Goal: Transaction & Acquisition: Purchase product/service

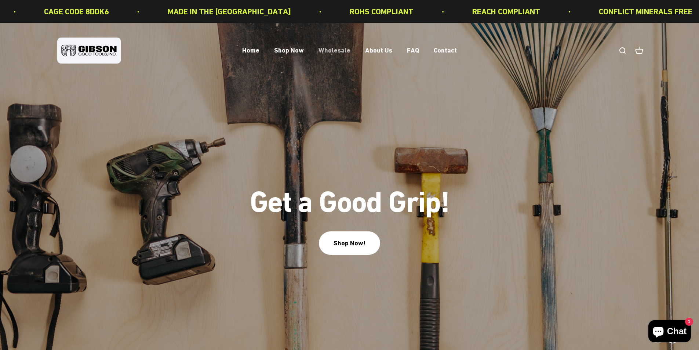
click at [336, 49] on link "Wholesale" at bounding box center [334, 51] width 32 height 8
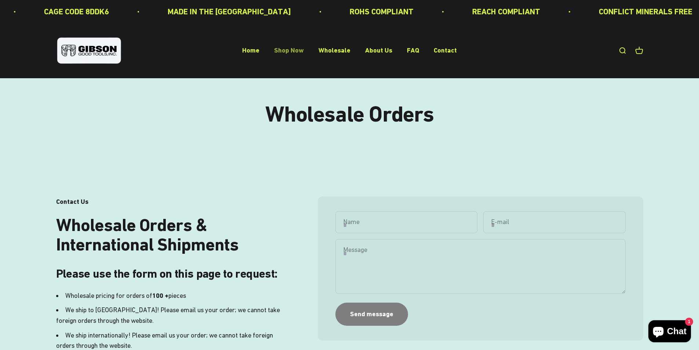
click at [291, 50] on link "Shop Now" at bounding box center [289, 51] width 30 height 8
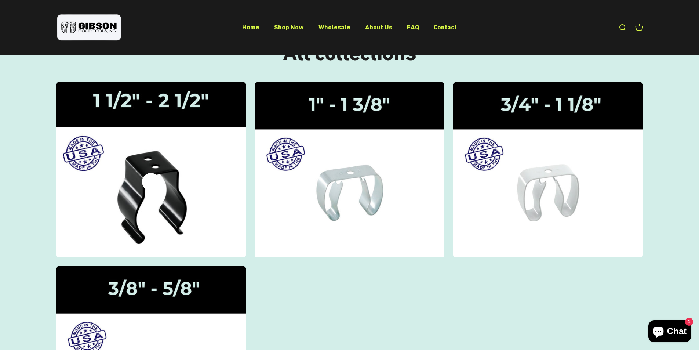
scroll to position [122, 0]
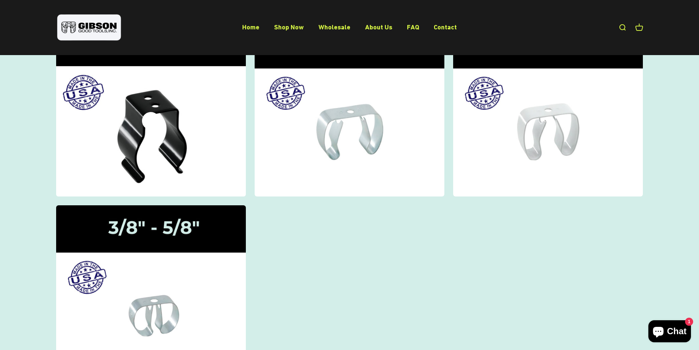
click at [148, 118] on icon at bounding box center [151, 121] width 18 height 18
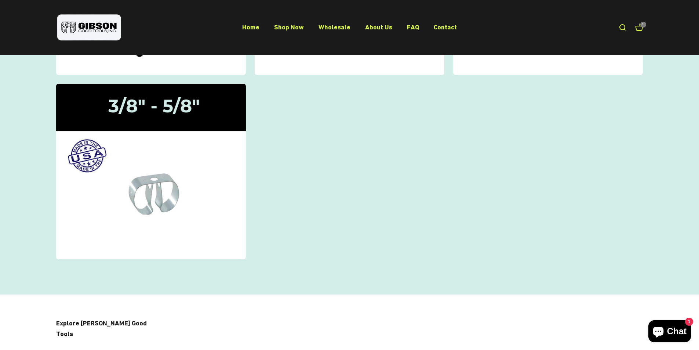
scroll to position [245, 0]
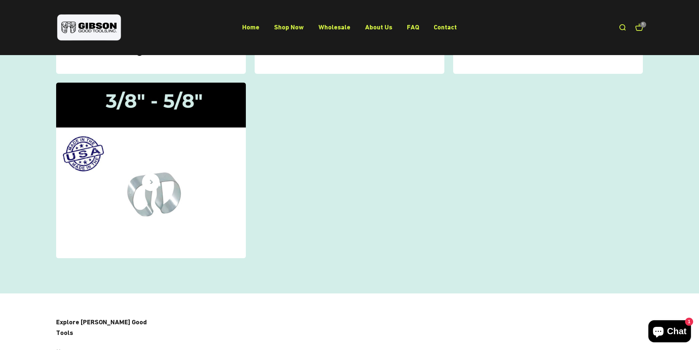
click at [168, 193] on img at bounding box center [150, 170] width 201 height 186
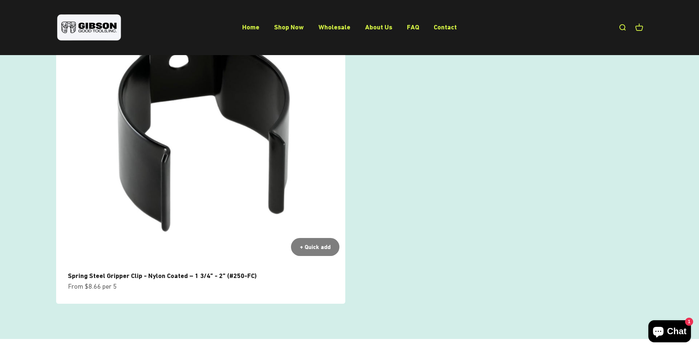
scroll to position [489, 0]
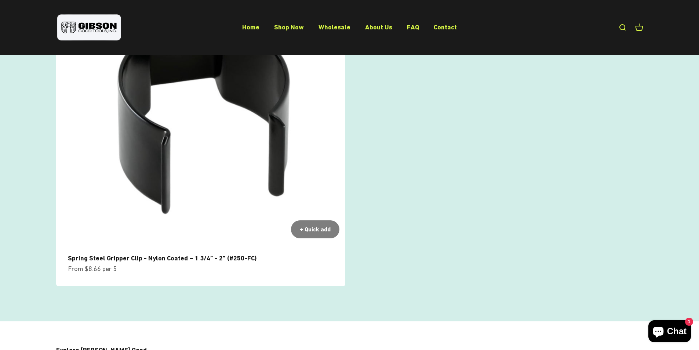
click at [219, 131] on img at bounding box center [200, 99] width 289 height 289
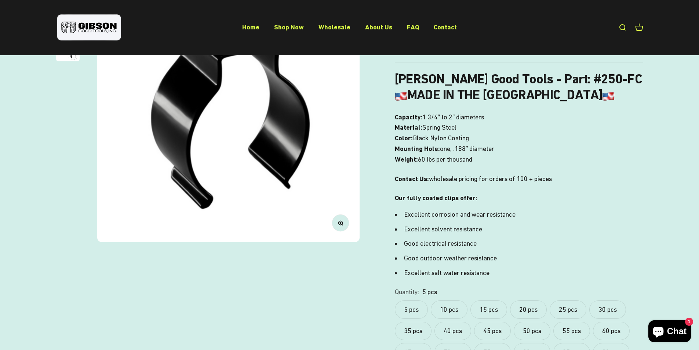
scroll to position [245, 0]
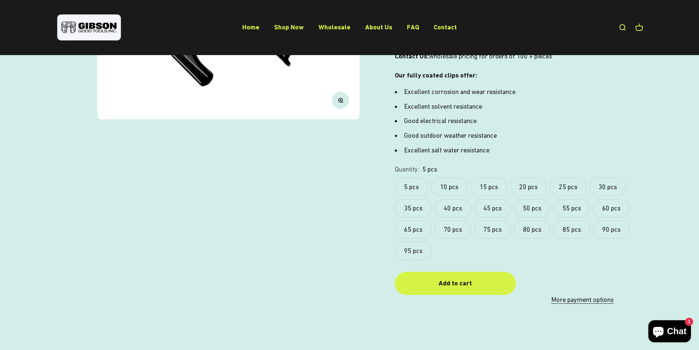
click at [413, 185] on label "5 pcs" at bounding box center [411, 187] width 33 height 18
click at [461, 285] on div "Add to cart" at bounding box center [455, 283] width 92 height 11
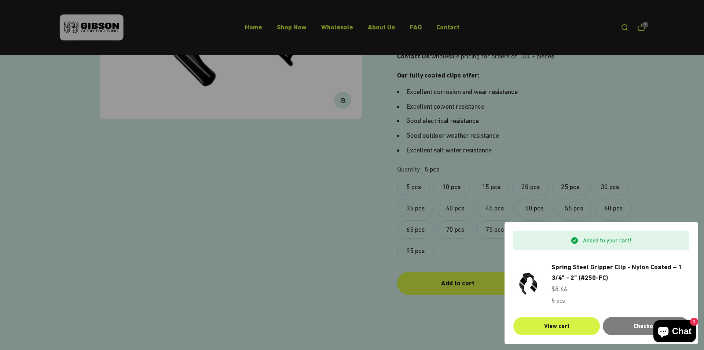
click at [325, 175] on div at bounding box center [352, 175] width 704 height 350
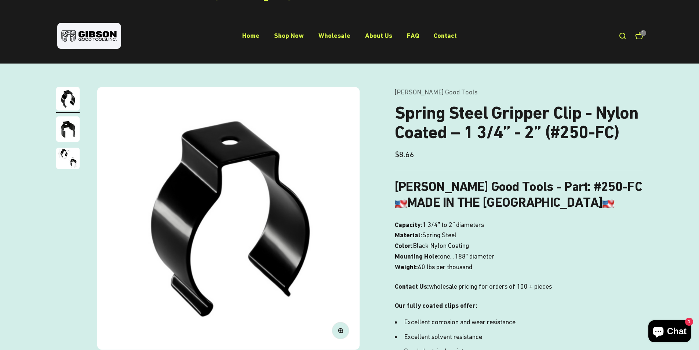
scroll to position [0, 0]
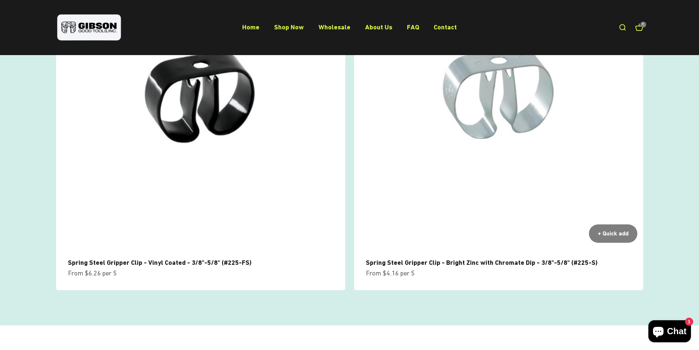
scroll to position [122, 0]
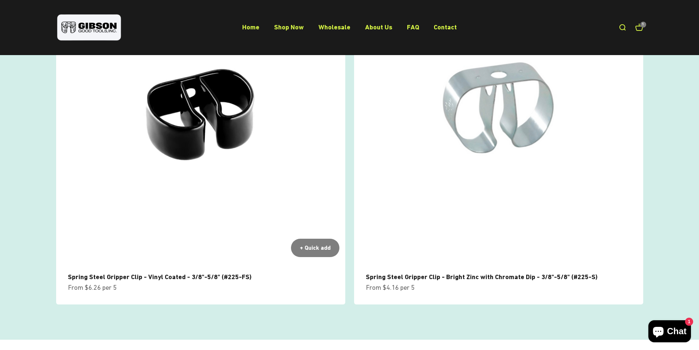
click at [197, 121] on img at bounding box center [200, 118] width 289 height 289
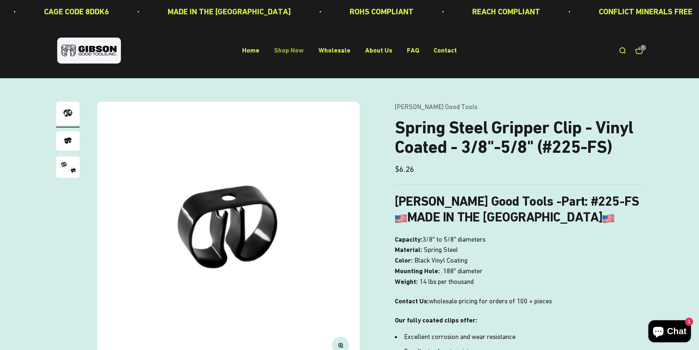
click at [293, 51] on link "Shop Now" at bounding box center [289, 51] width 30 height 8
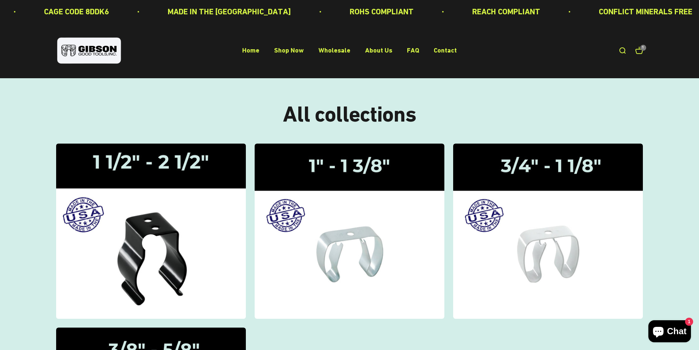
click at [158, 231] on div "Gripper Clips | 1 1/2" - 2 1/2"" at bounding box center [151, 231] width 18 height 0
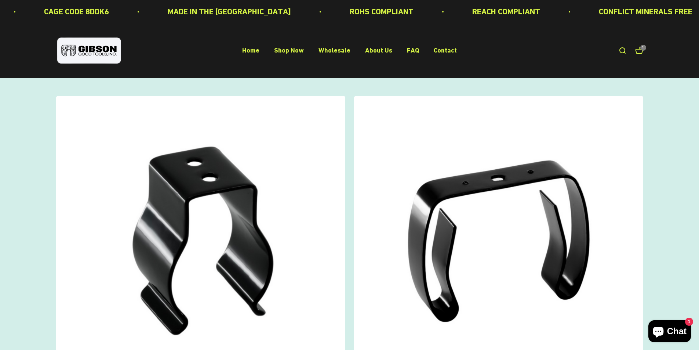
click at [640, 51] on link "Open cart 1" at bounding box center [639, 51] width 8 height 8
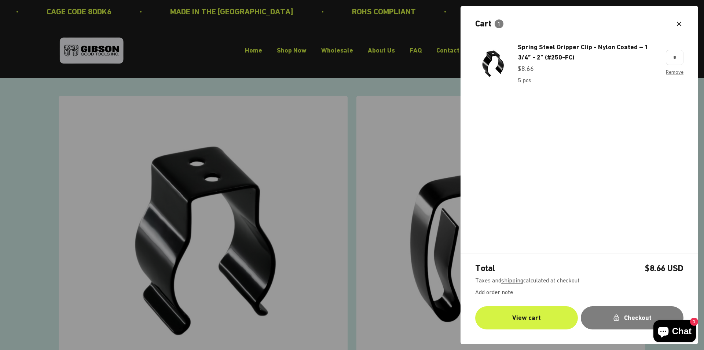
type input "*"
click at [533, 319] on link "View cart" at bounding box center [526, 317] width 103 height 23
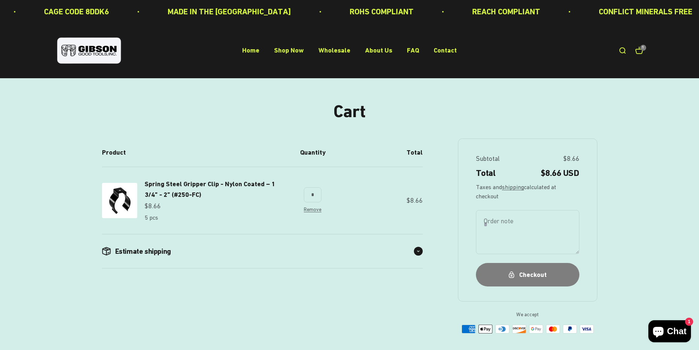
type input "*"
click at [263, 245] on div "Estimate shipping" at bounding box center [262, 251] width 321 height 34
click at [155, 251] on span "Estimate shipping" at bounding box center [143, 251] width 56 height 10
click at [248, 275] on select "**********" at bounding box center [206, 277] width 84 height 22
select select "**********"
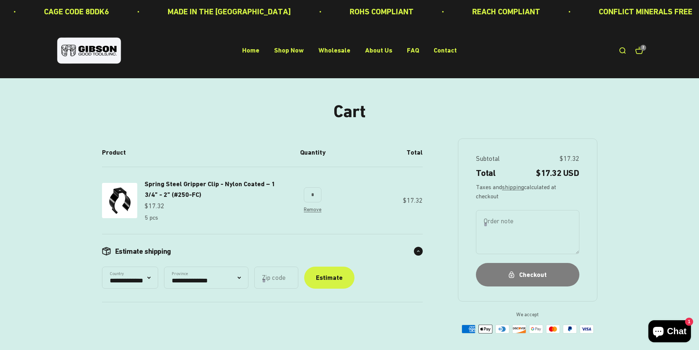
click at [169, 266] on select "**********" at bounding box center [206, 277] width 84 height 22
click at [298, 275] on input "Zip code" at bounding box center [276, 277] width 44 height 22
type input "*****"
click at [343, 278] on div "Estimate" at bounding box center [329, 277] width 27 height 11
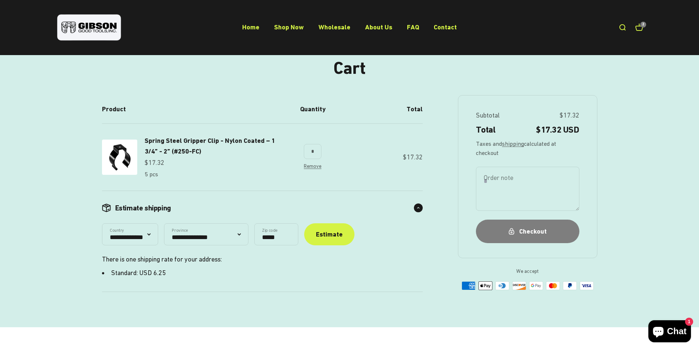
scroll to position [61, 0]
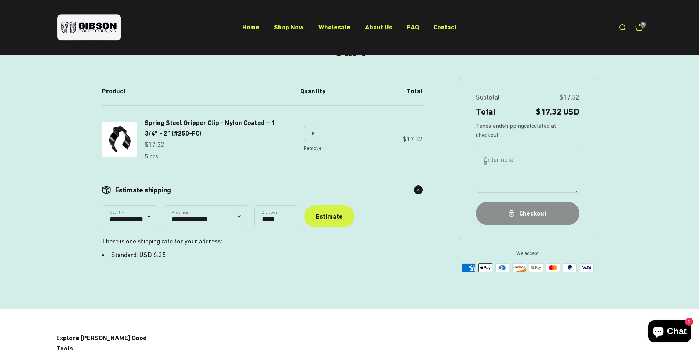
click at [528, 213] on div "Checkout" at bounding box center [527, 213] width 74 height 11
